Goal: Find specific page/section: Find specific page/section

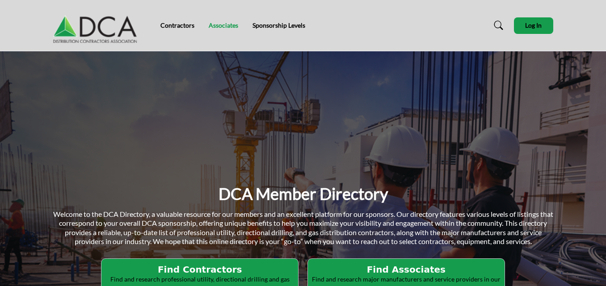
click at [222, 24] on link "Associates" at bounding box center [223, 25] width 29 height 8
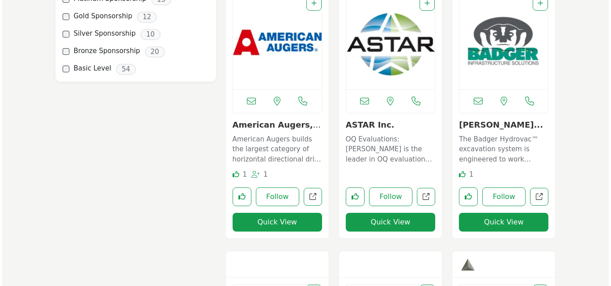
scroll to position [760, 0]
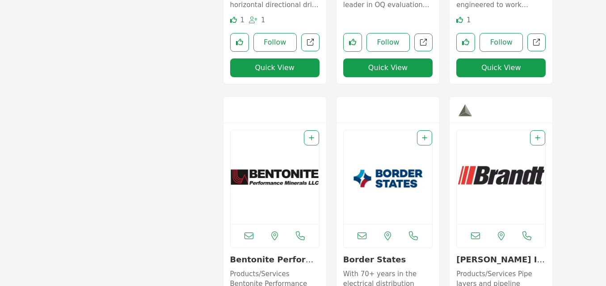
click at [285, 68] on button "Quick View" at bounding box center [274, 68] width 89 height 19
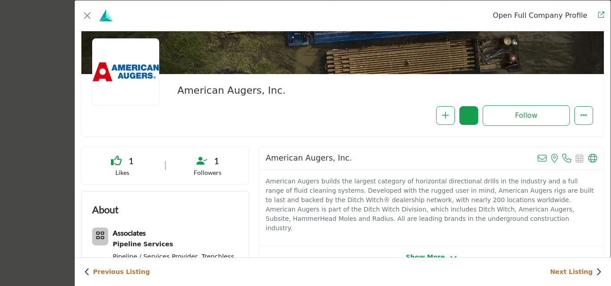
scroll to position [215, 0]
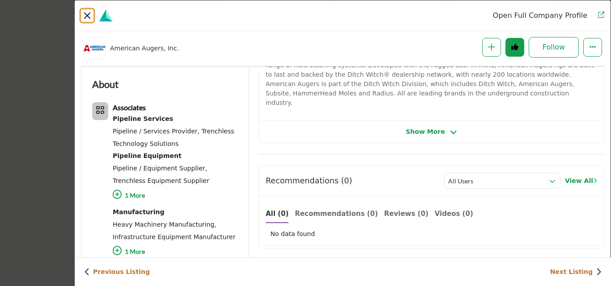
click at [86, 16] on button "Close" at bounding box center [87, 15] width 13 height 13
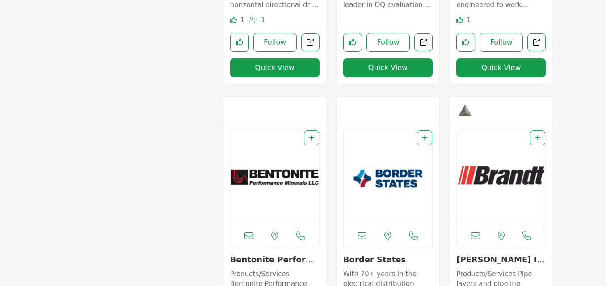
click at [490, 67] on button "Quick View" at bounding box center [500, 68] width 89 height 19
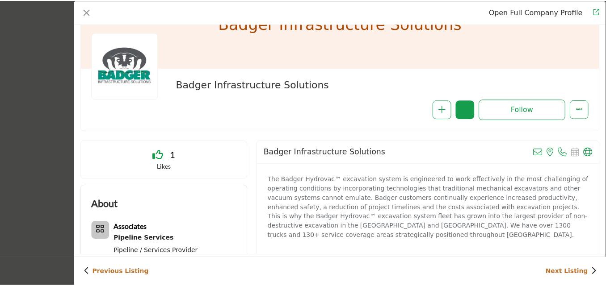
scroll to position [0, 0]
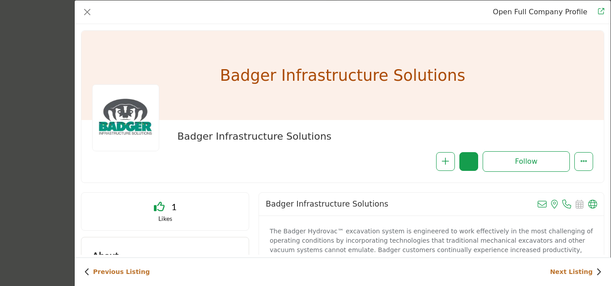
click at [29, 30] on div "Open Full Company Profile Badger Infrastructure Solutions Follow Following" at bounding box center [305, 143] width 611 height 286
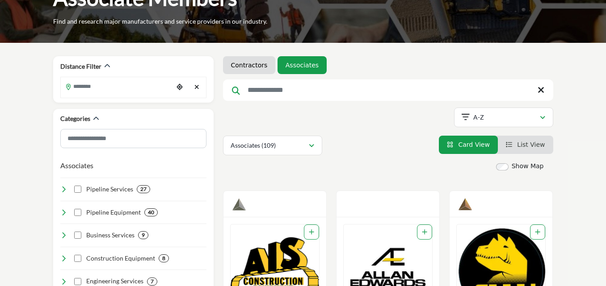
scroll to position [89, 0]
